Goal: Task Accomplishment & Management: Manage account settings

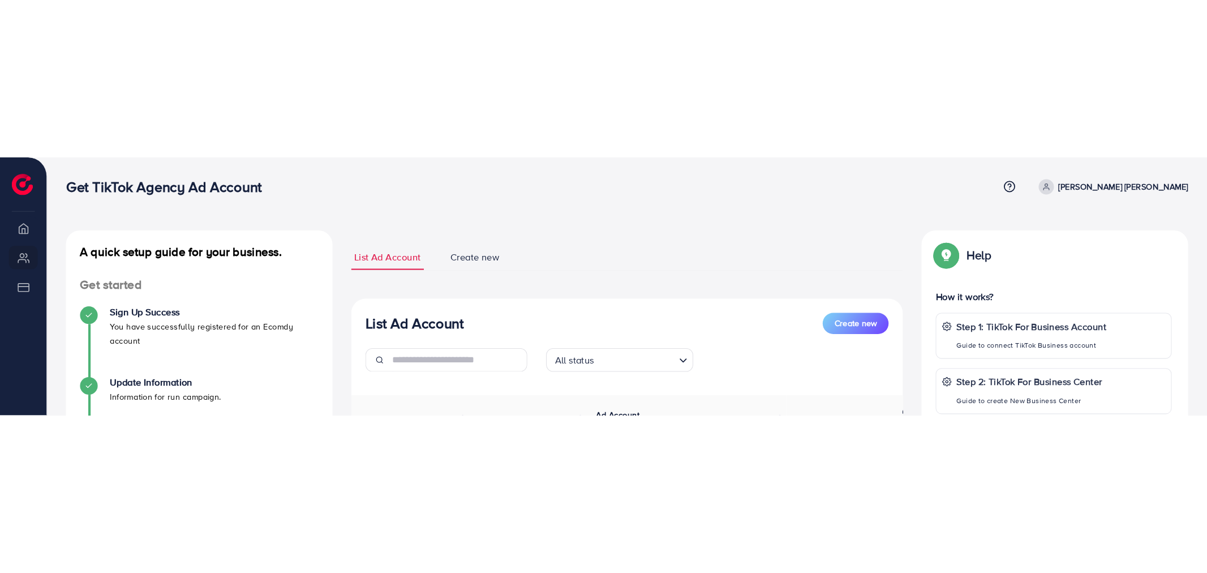
scroll to position [0, 148]
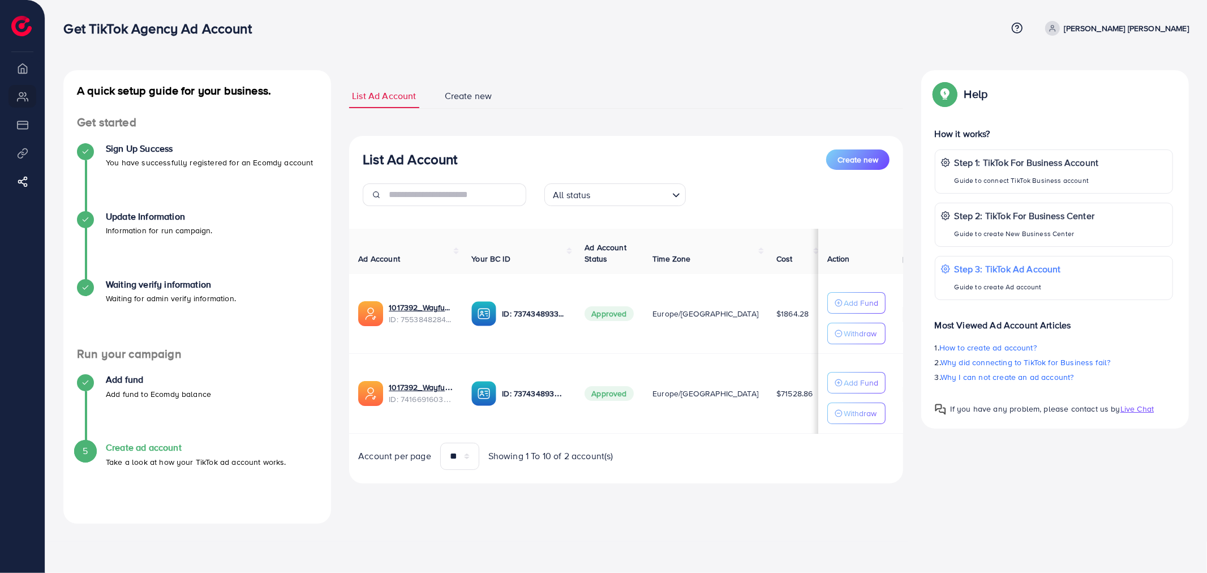
click at [26, 38] on div at bounding box center [62, 20] width 124 height 40
click at [22, 28] on img at bounding box center [21, 26] width 20 height 20
